Goal: Transaction & Acquisition: Book appointment/travel/reservation

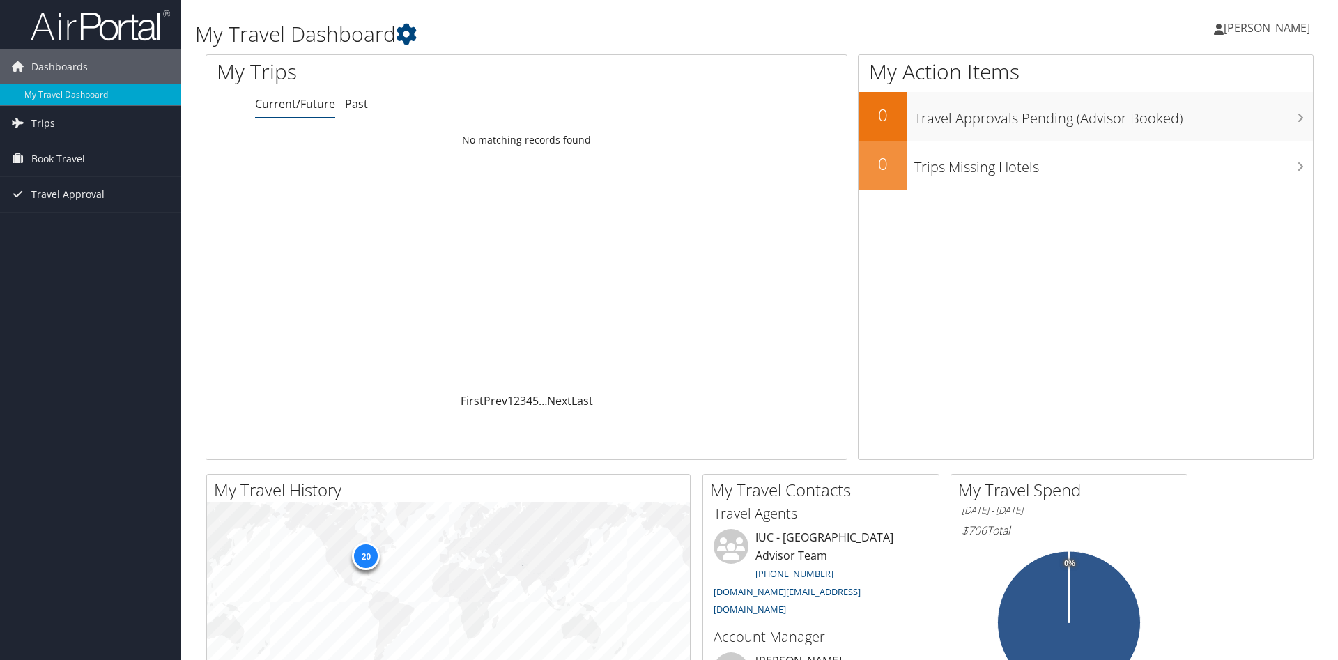
click at [1260, 31] on span "[PERSON_NAME]" at bounding box center [1266, 27] width 86 height 15
click at [1166, 82] on link "My Settings" at bounding box center [1231, 77] width 155 height 24
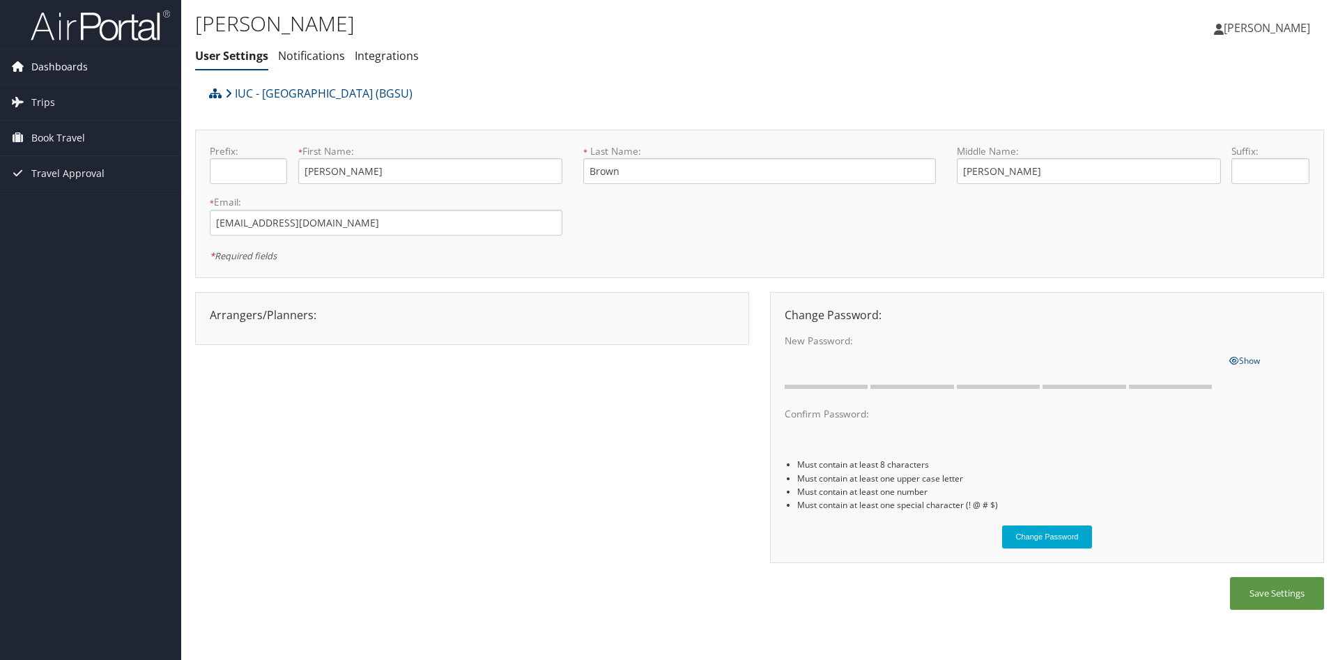
click at [40, 63] on span "Dashboards" at bounding box center [59, 66] width 56 height 35
click at [40, 72] on span "Dashboards" at bounding box center [59, 66] width 56 height 35
click at [48, 109] on span "Trips" at bounding box center [43, 123] width 24 height 35
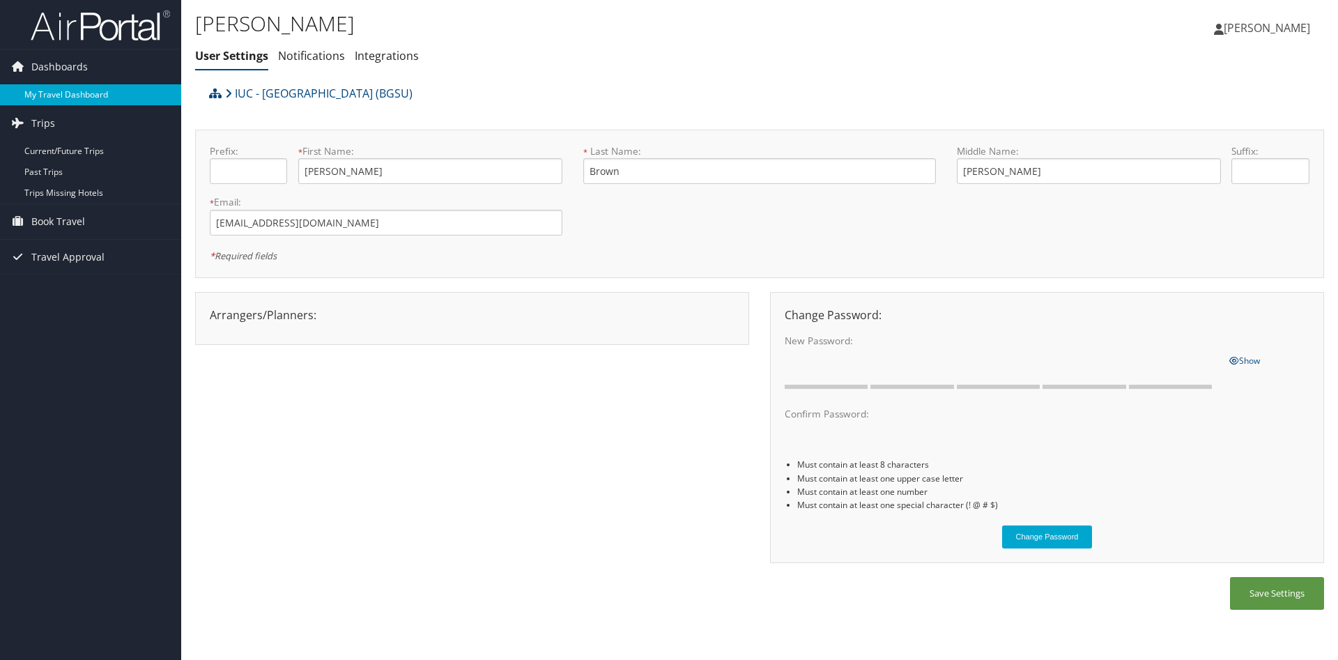
click at [54, 100] on link "My Travel Dashboard" at bounding box center [90, 94] width 181 height 21
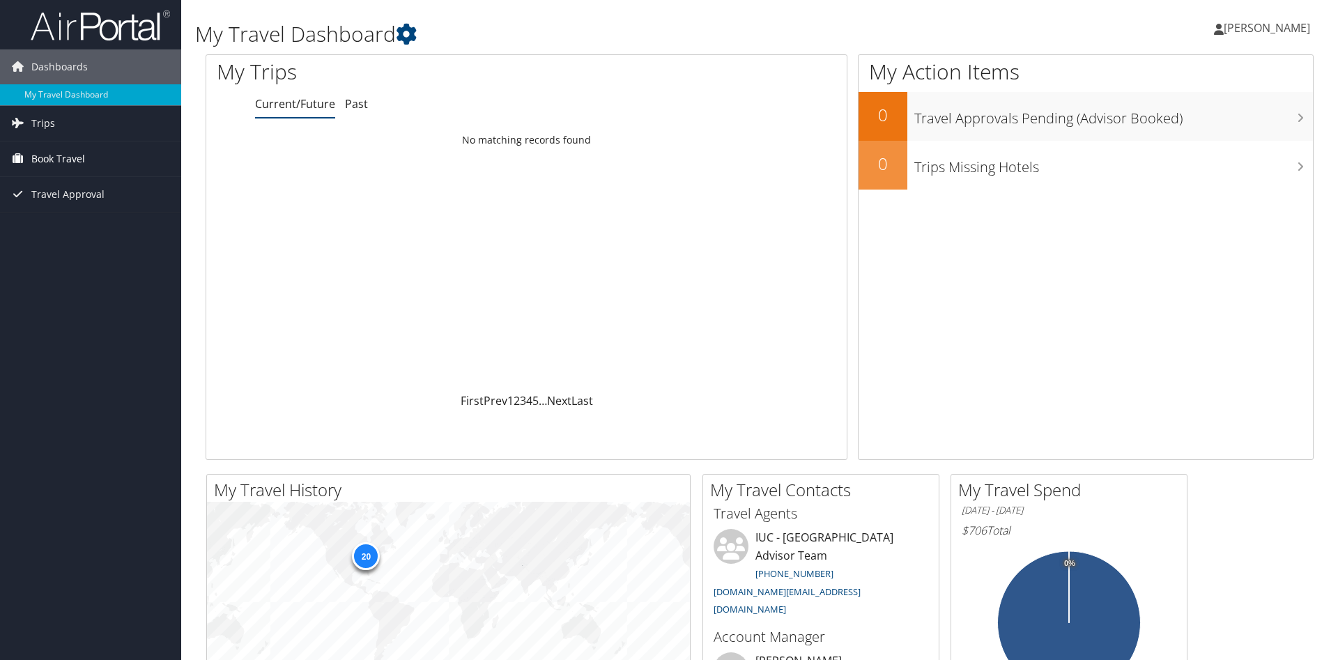
click at [45, 169] on span "Book Travel" at bounding box center [58, 158] width 54 height 35
click at [33, 125] on span "Trips" at bounding box center [43, 123] width 24 height 35
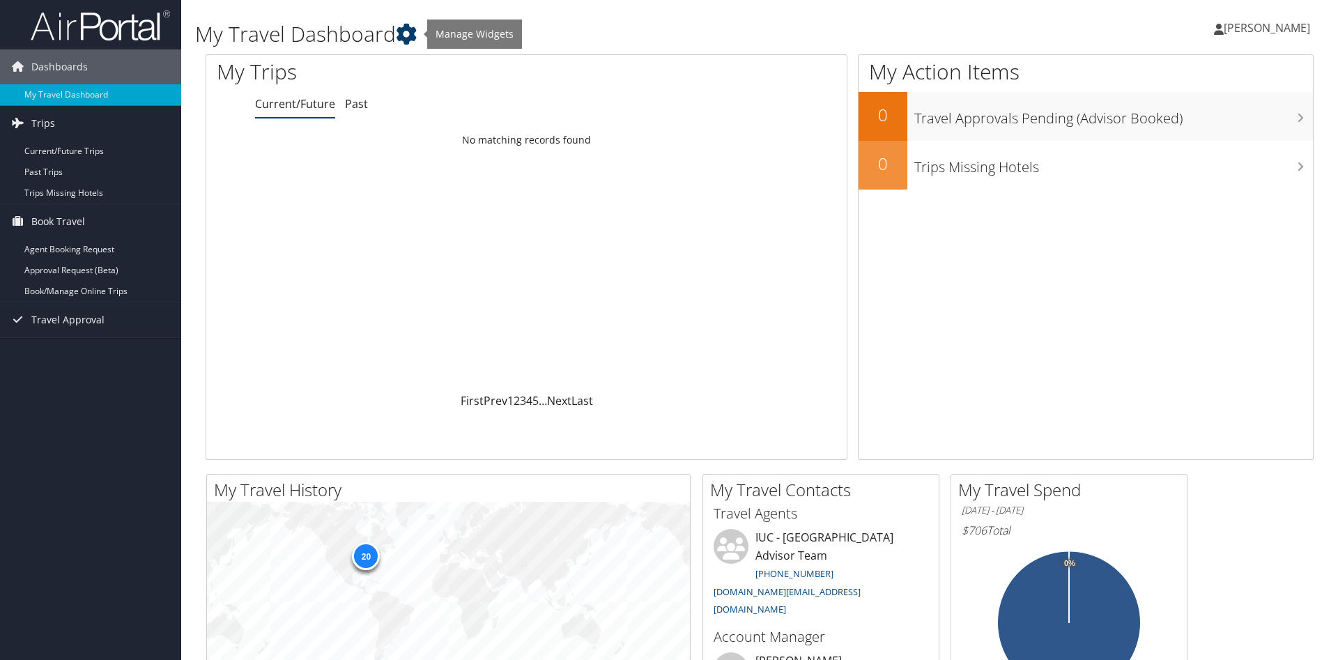
click at [410, 40] on icon at bounding box center [406, 34] width 21 height 21
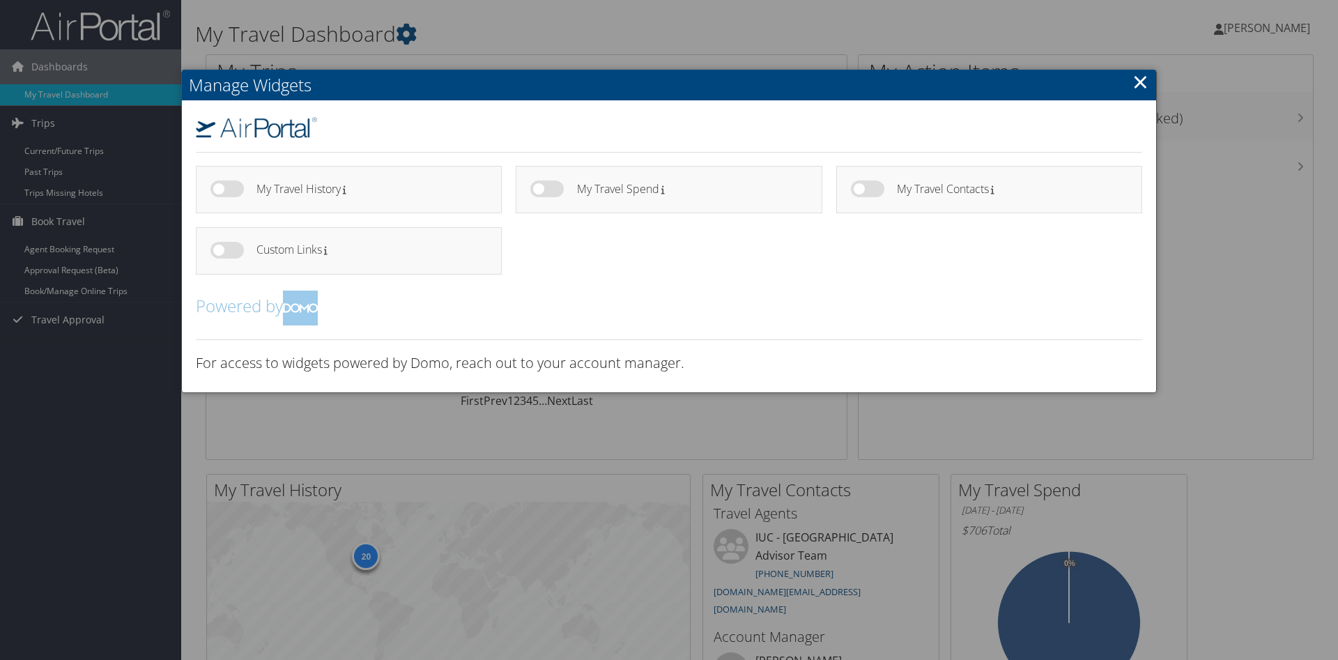
click at [1136, 83] on link "×" at bounding box center [1140, 82] width 16 height 28
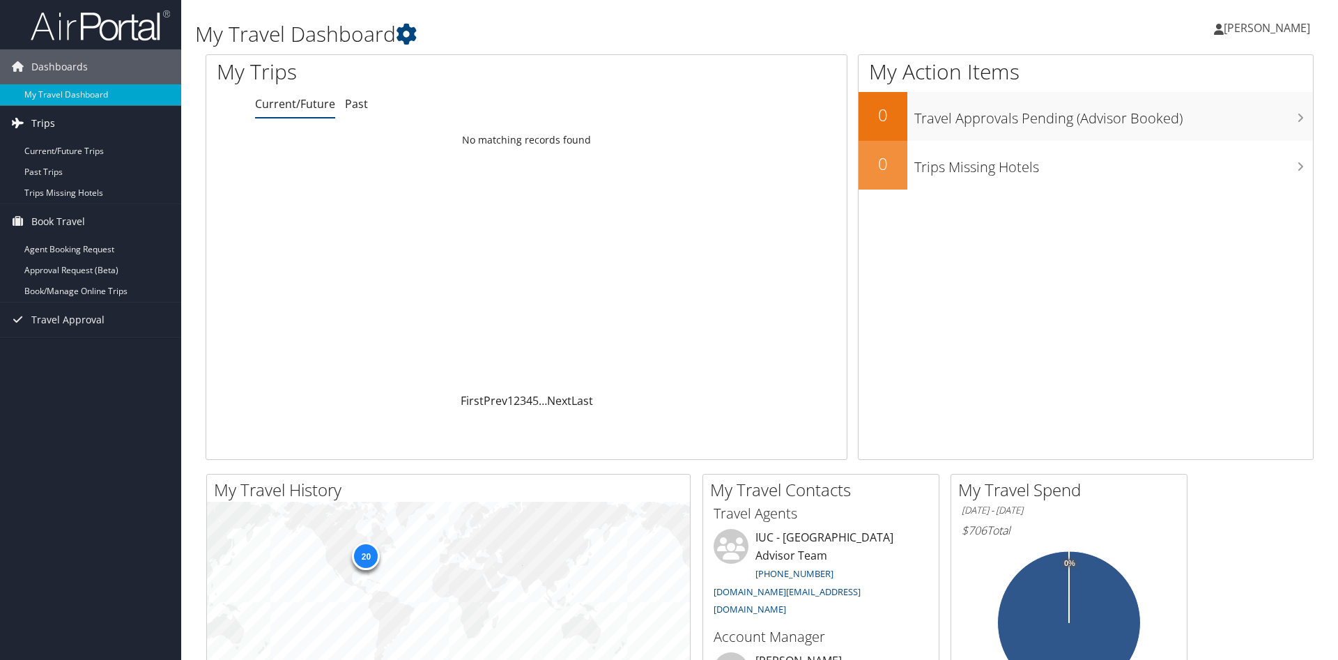
click at [30, 121] on link "Trips" at bounding box center [90, 123] width 181 height 35
click at [60, 162] on span "Book Travel" at bounding box center [58, 158] width 54 height 35
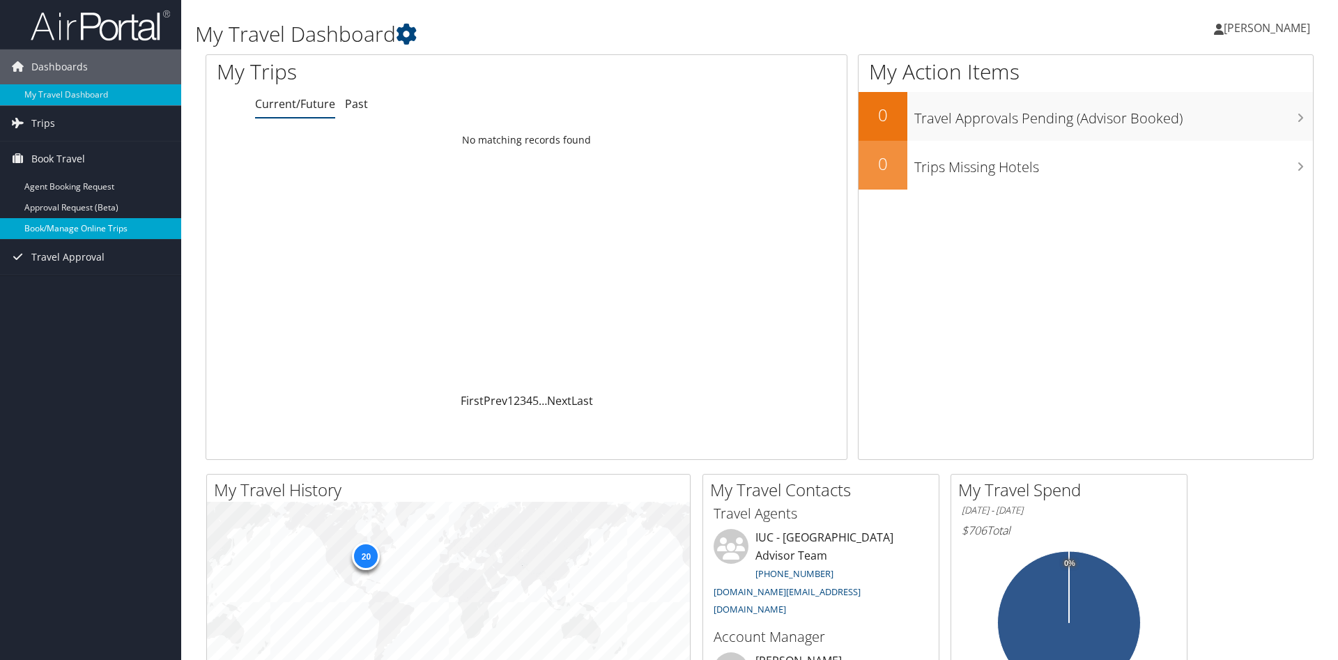
click at [124, 222] on link "Book/Manage Online Trips" at bounding box center [90, 228] width 181 height 21
click at [83, 224] on link "Book/Manage Online Trips" at bounding box center [90, 228] width 181 height 21
click at [1262, 26] on span "[PERSON_NAME]" at bounding box center [1266, 27] width 86 height 15
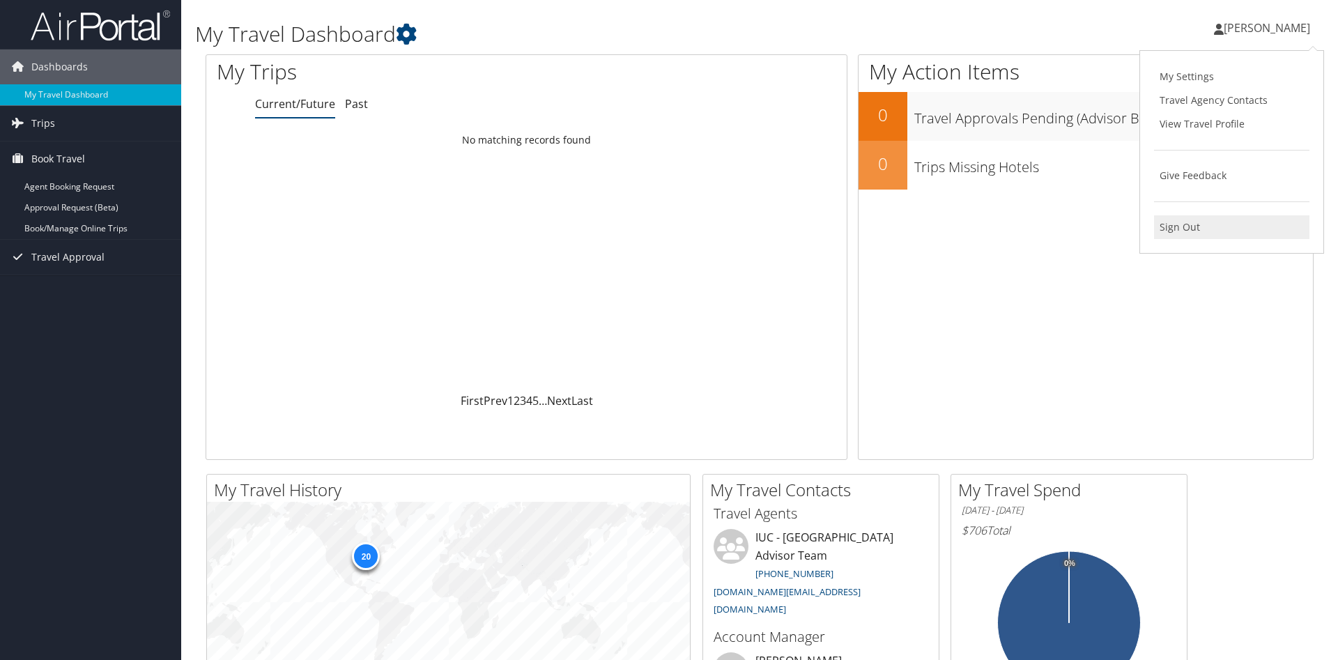
click at [1184, 219] on link "Sign Out" at bounding box center [1231, 227] width 155 height 24
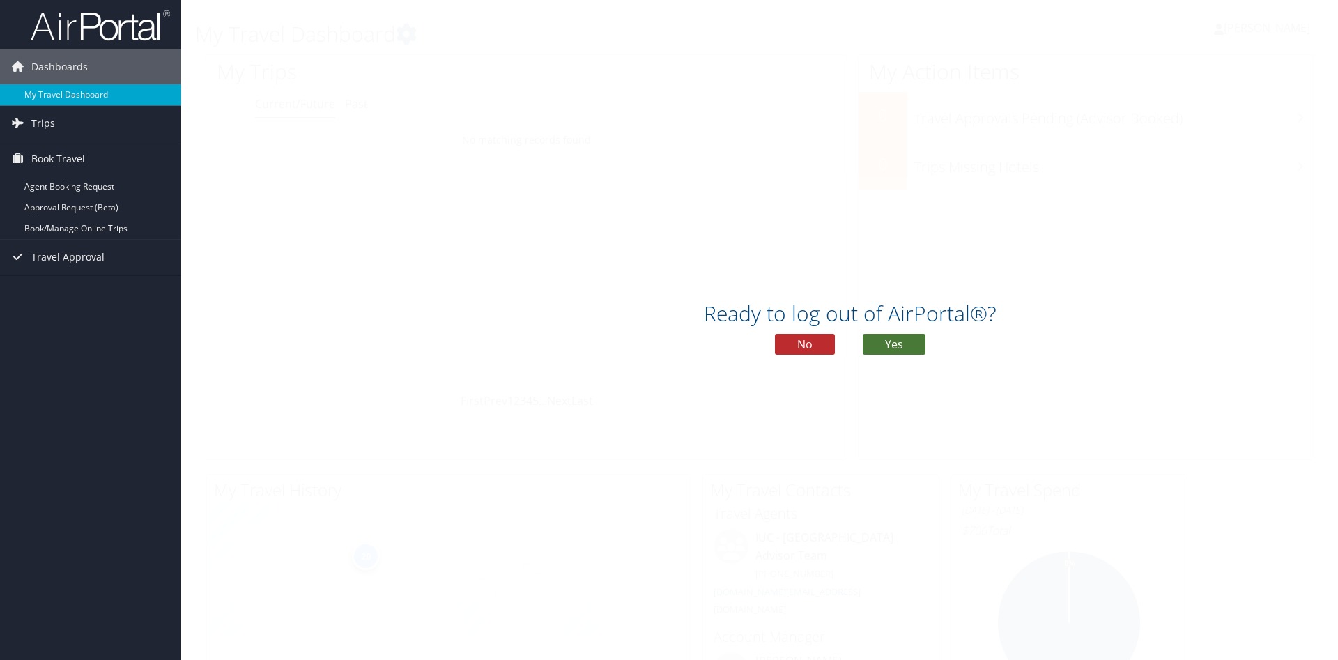
click at [890, 343] on button "Yes" at bounding box center [894, 344] width 63 height 21
